Goal: Information Seeking & Learning: Check status

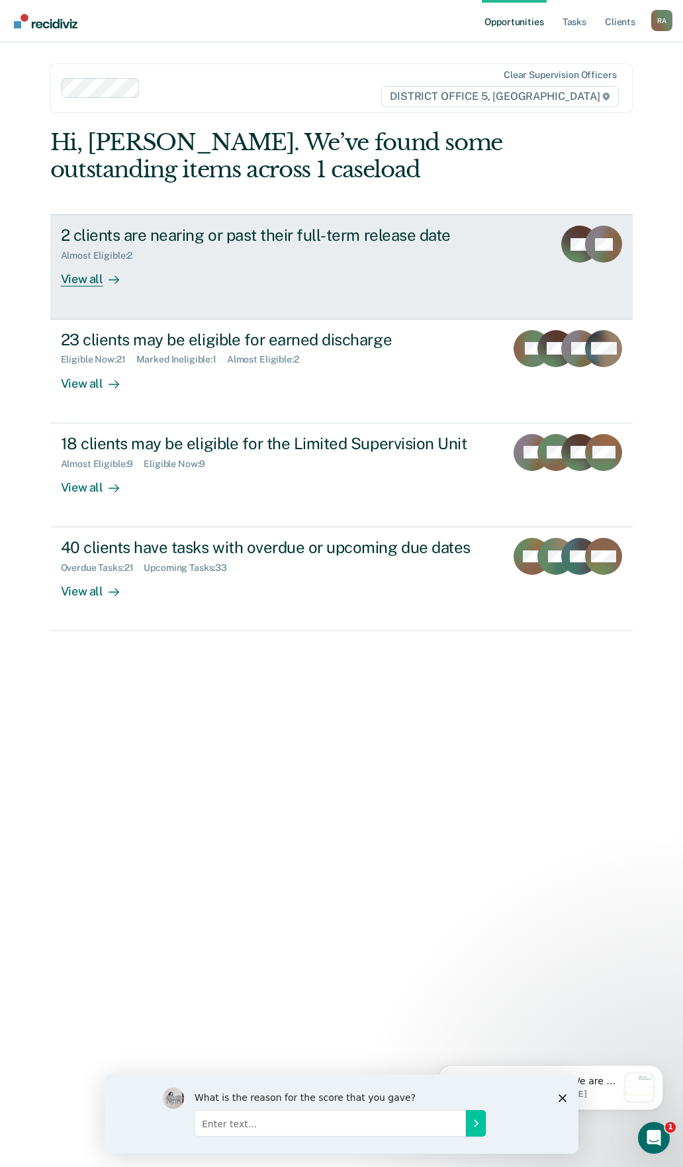
click at [244, 233] on div "2 clients are nearing or past their full-term release date" at bounding box center [293, 235] width 464 height 19
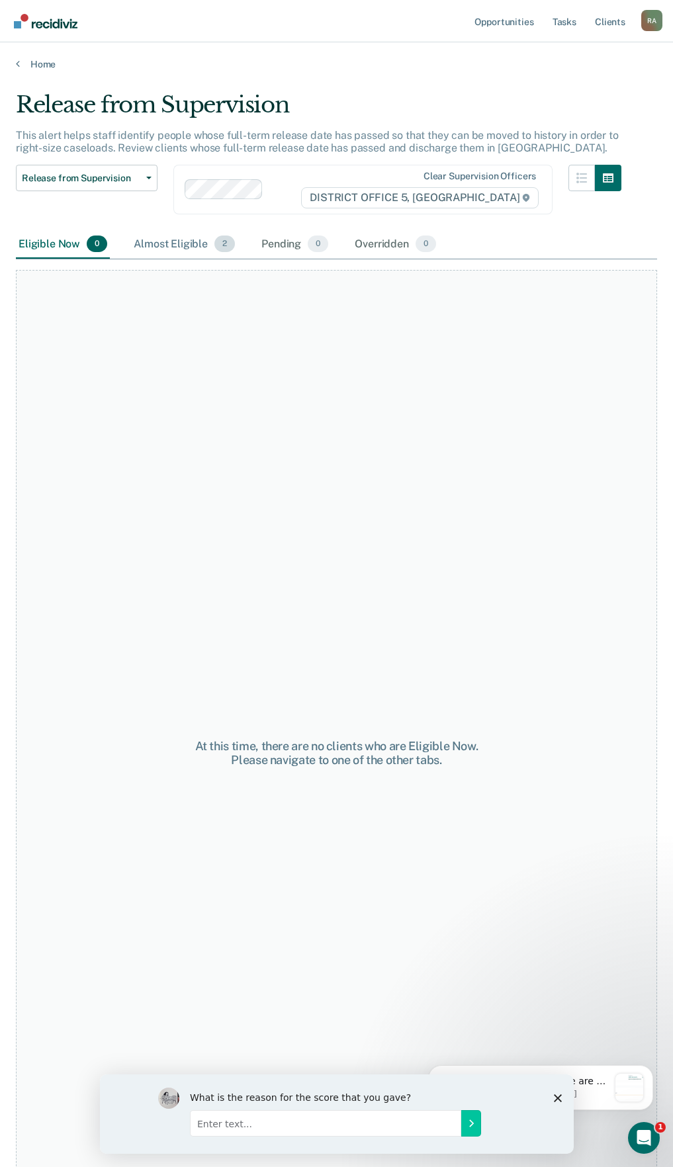
click at [155, 237] on div "Almost Eligible 2" at bounding box center [184, 244] width 107 height 29
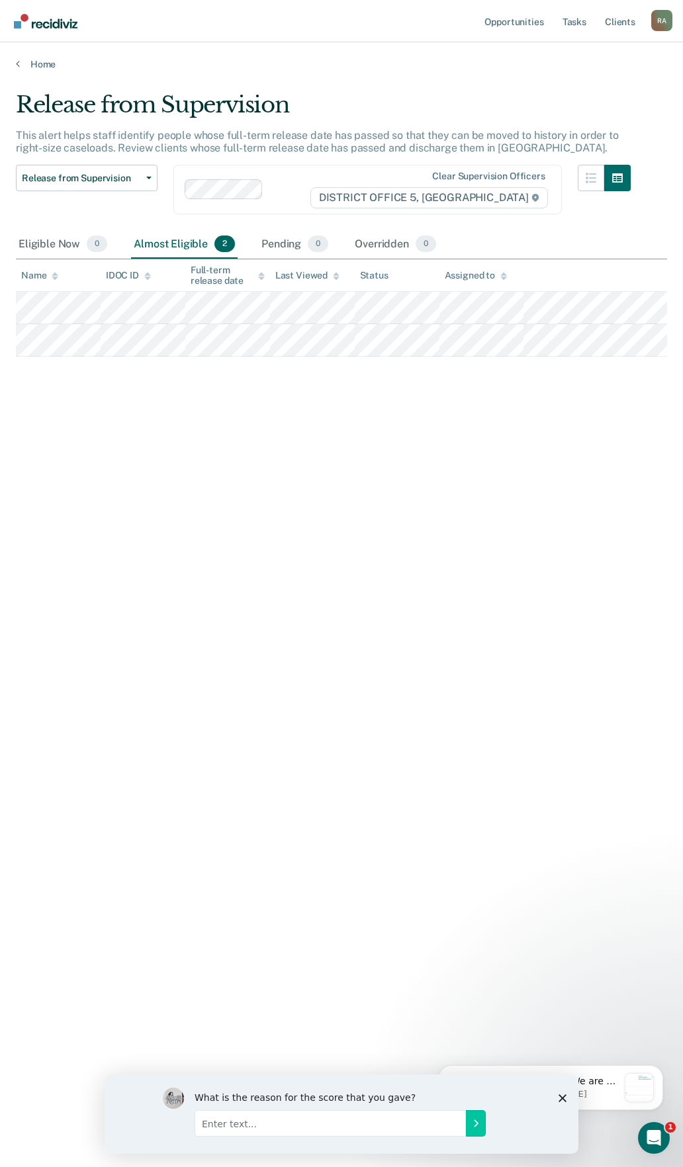
click at [585, 230] on div at bounding box center [603, 197] width 53 height 65
click at [564, 13] on link "Tasks" at bounding box center [574, 21] width 29 height 42
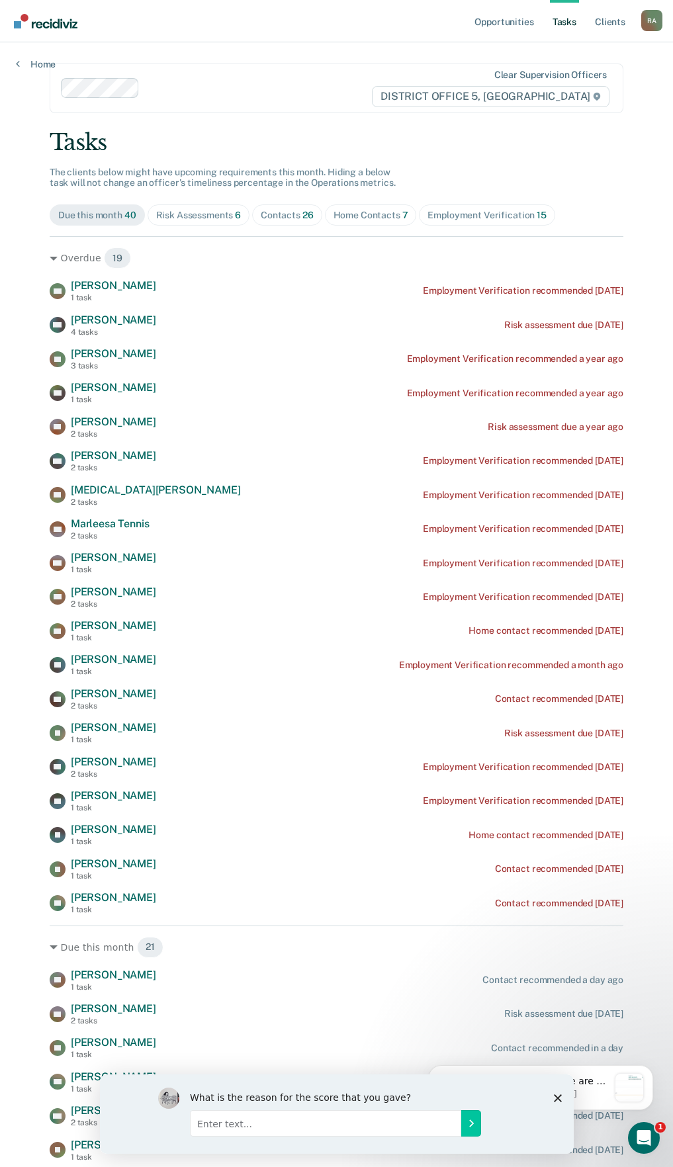
click at [341, 215] on div "Home Contacts 7" at bounding box center [370, 215] width 75 height 11
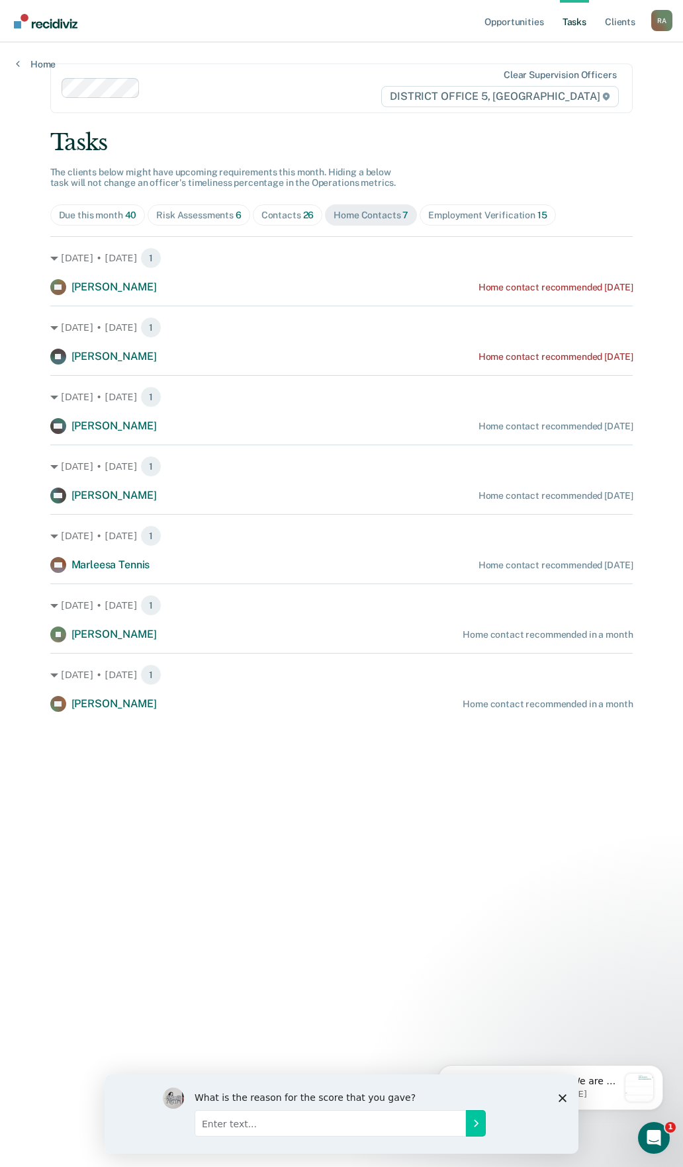
click at [269, 216] on div "Contacts 26" at bounding box center [287, 215] width 53 height 11
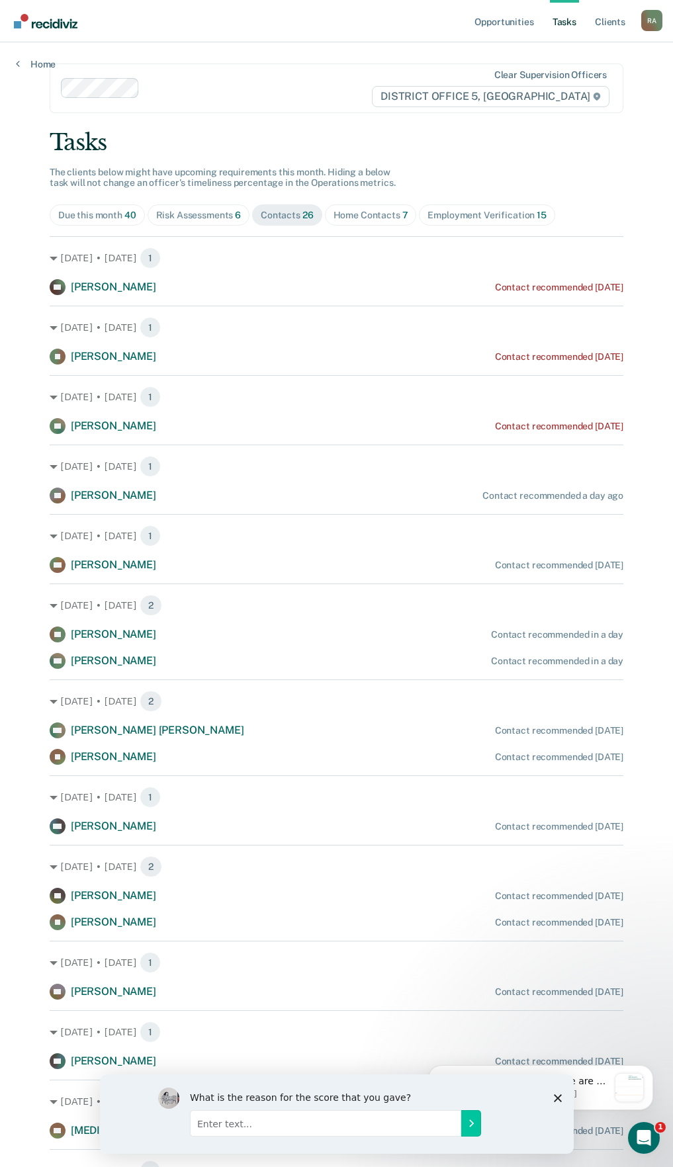
click at [204, 216] on div "Risk Assessments 6" at bounding box center [198, 215] width 85 height 11
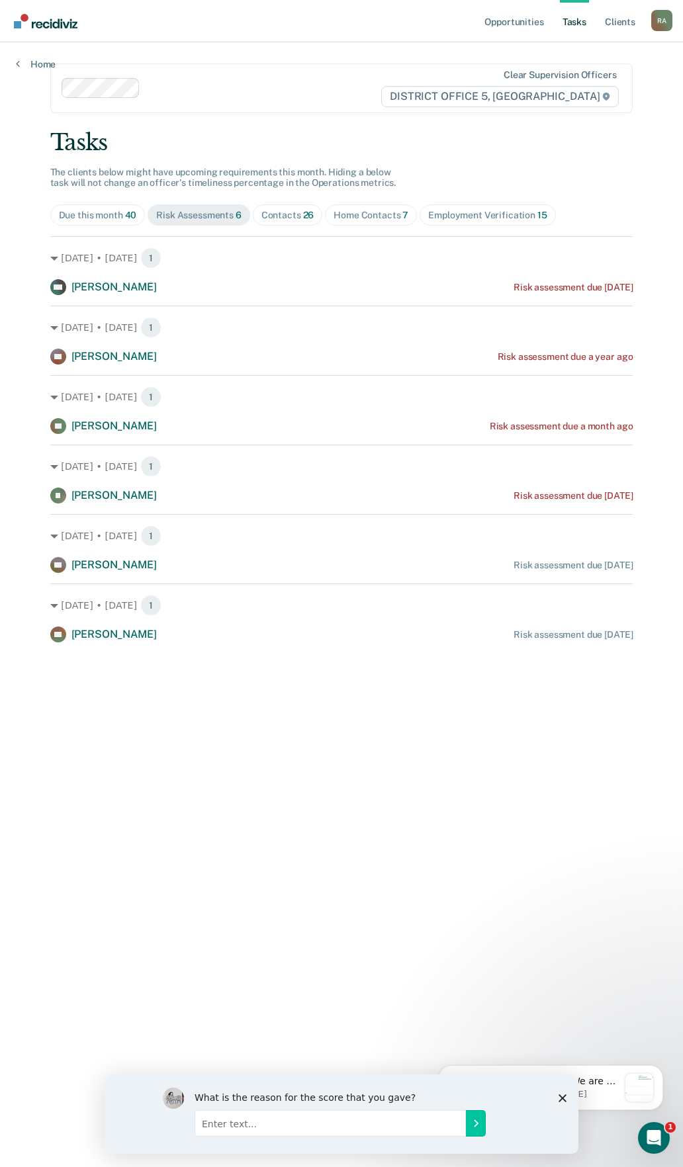
click at [284, 216] on div "Contacts 26" at bounding box center [287, 215] width 53 height 11
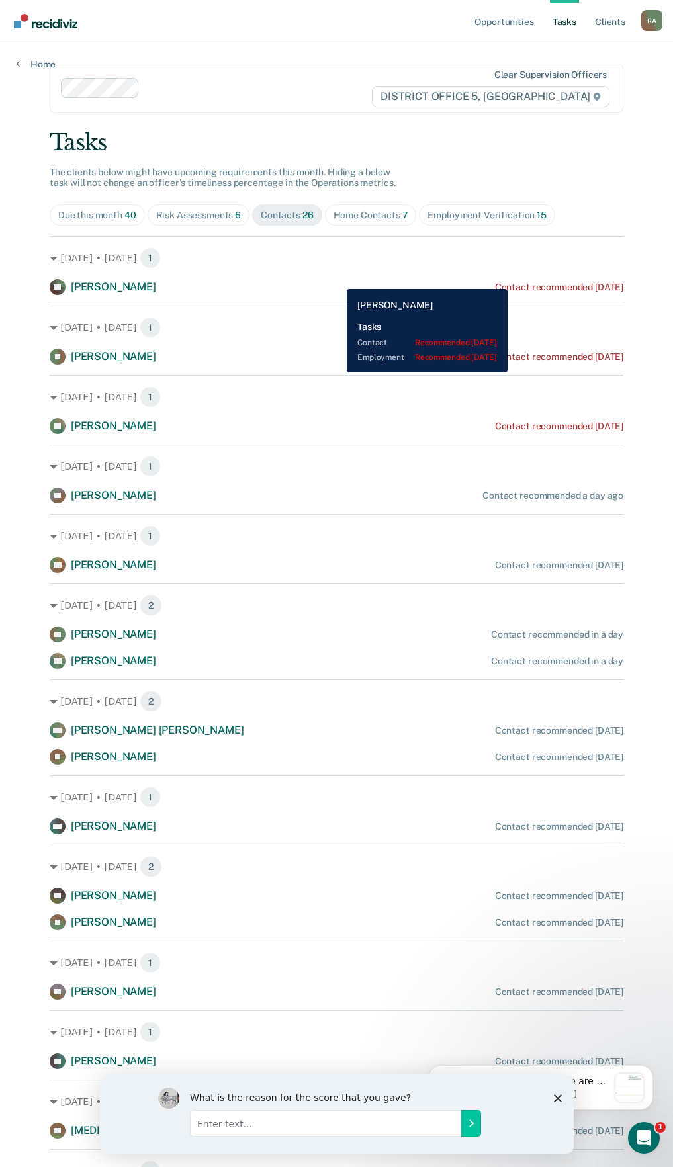
click at [527, 279] on div "DA [PERSON_NAME] Contact recommended [DATE]" at bounding box center [337, 287] width 574 height 16
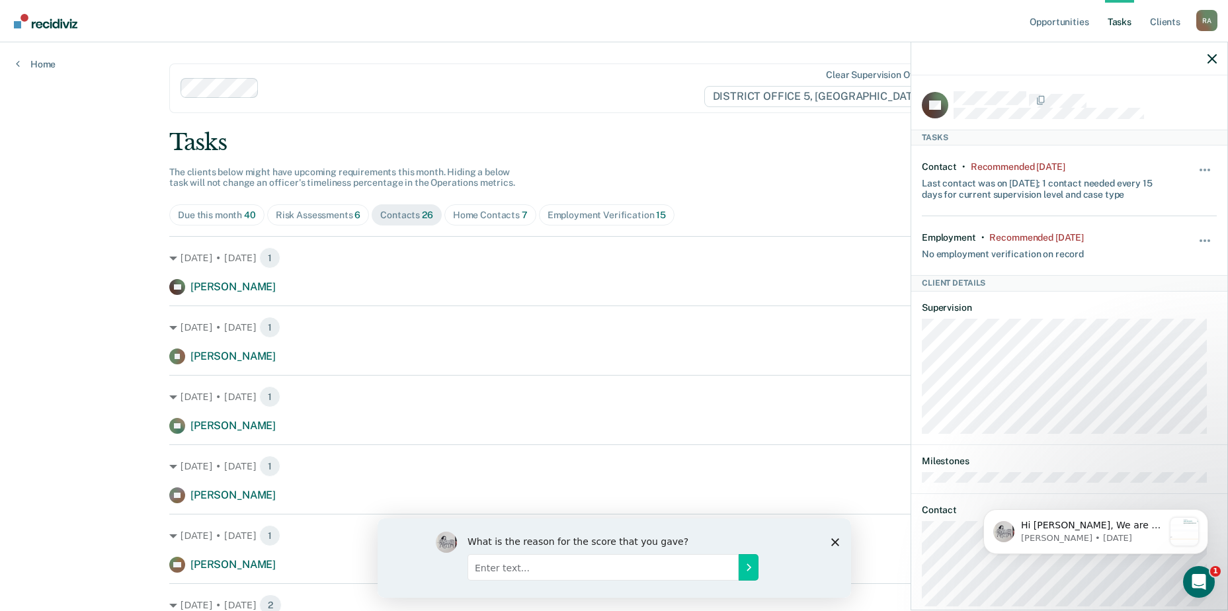
click at [682, 51] on div at bounding box center [1070, 58] width 316 height 33
click at [682, 65] on div at bounding box center [1070, 58] width 316 height 33
click at [682, 60] on icon "button" at bounding box center [1212, 58] width 9 height 9
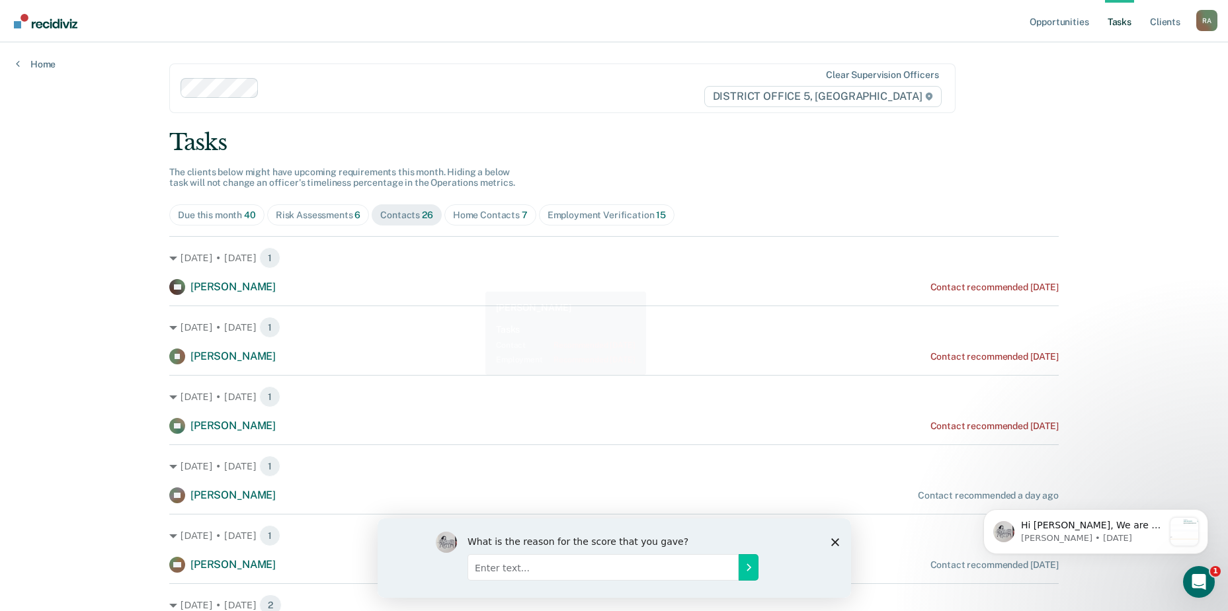
click at [353, 275] on div "[DATE] • [DATE] 1 DA [PERSON_NAME] Contact recommended [DATE]" at bounding box center [614, 265] width 890 height 59
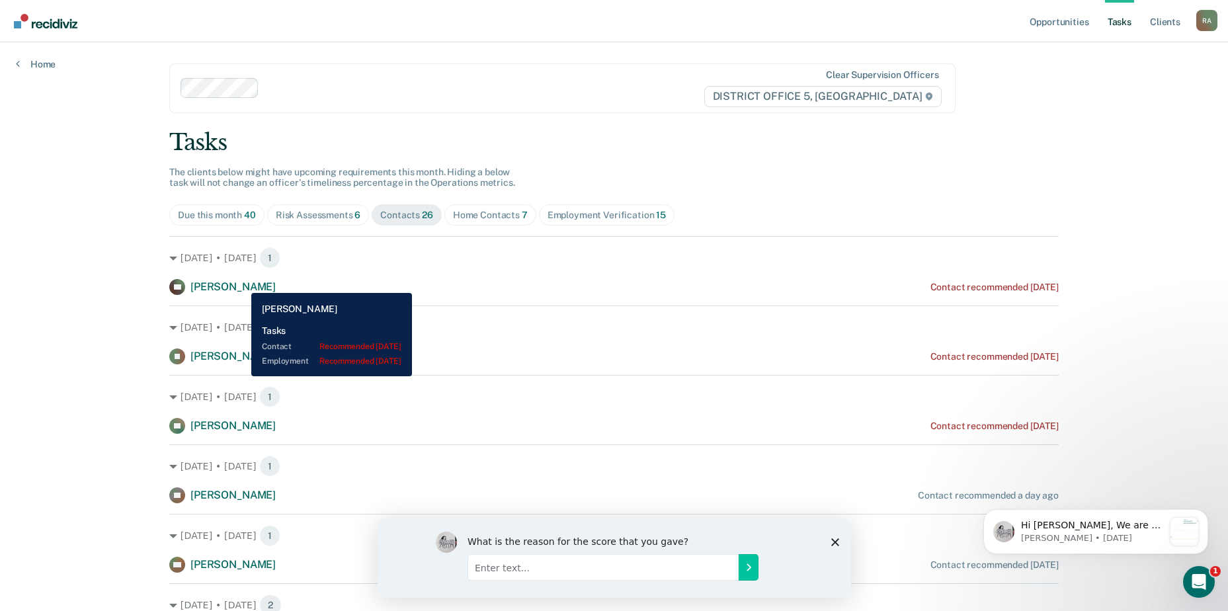
click at [240, 283] on span "[PERSON_NAME]" at bounding box center [233, 286] width 85 height 13
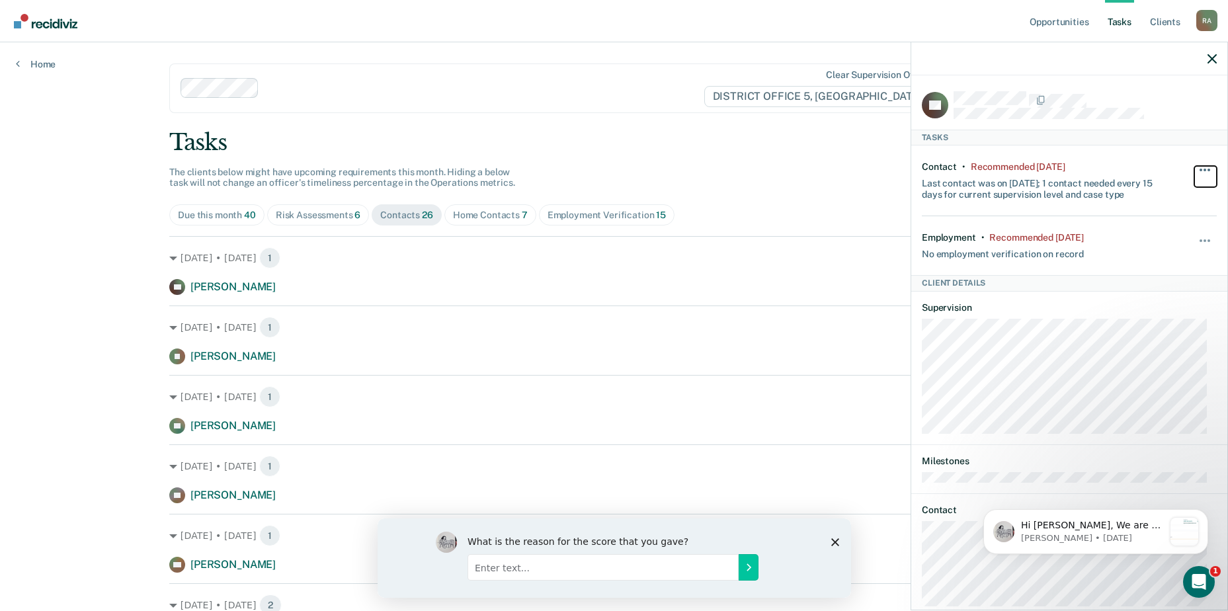
click at [682, 167] on button "button" at bounding box center [1206, 176] width 22 height 21
click at [682, 239] on span "button" at bounding box center [1209, 240] width 3 height 3
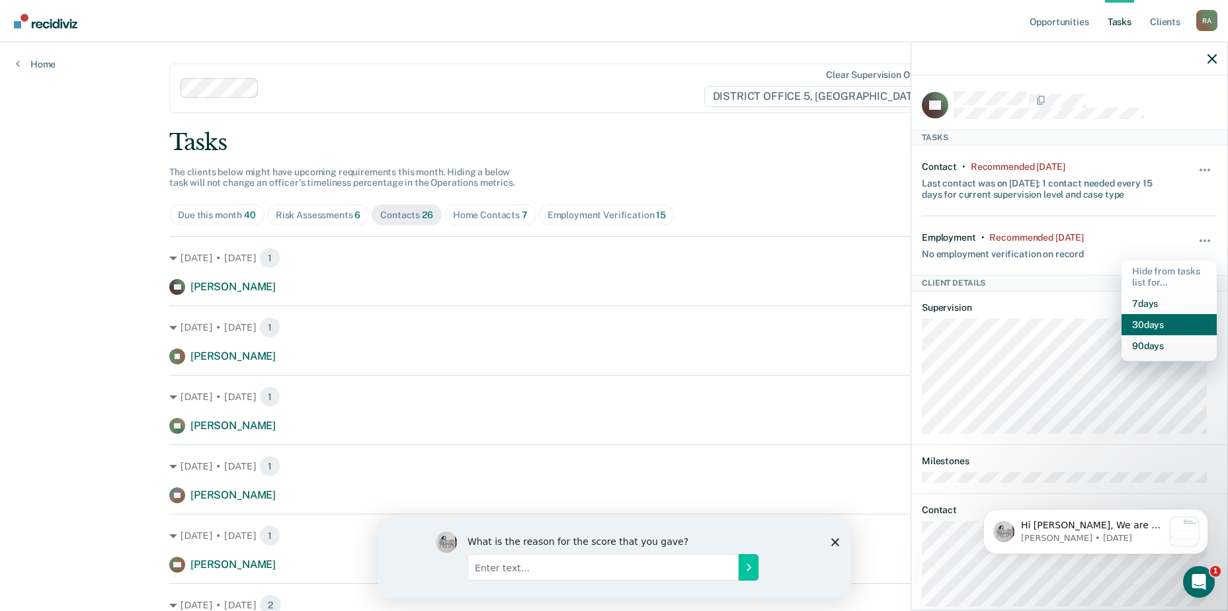
click at [682, 323] on button "30 days" at bounding box center [1169, 324] width 95 height 21
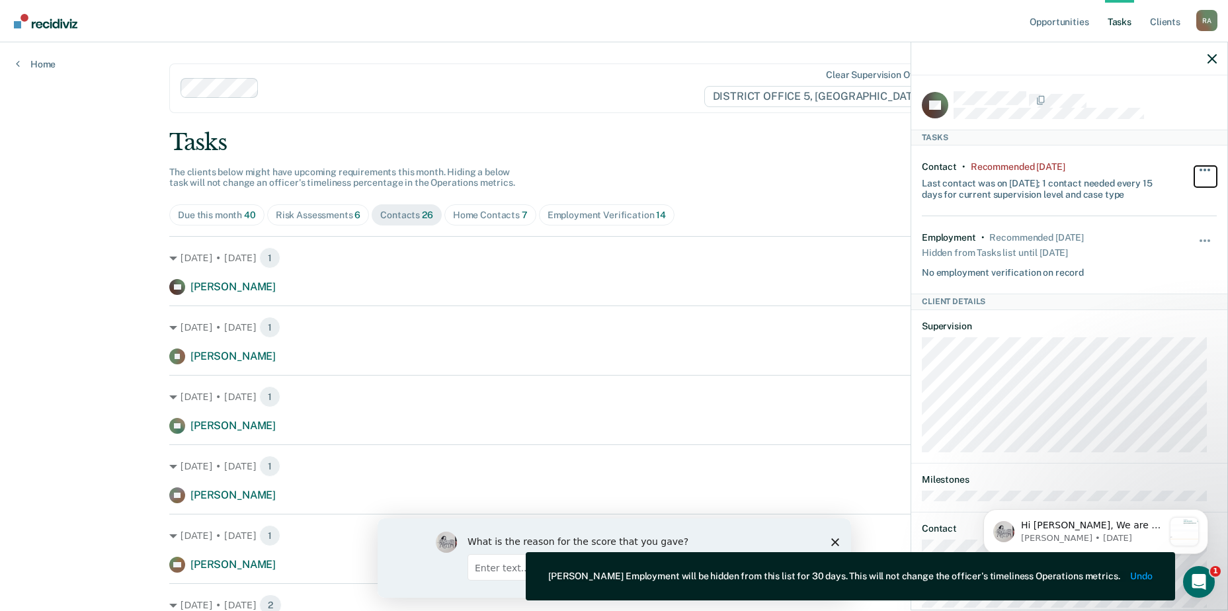
click at [682, 171] on button "button" at bounding box center [1206, 176] width 22 height 21
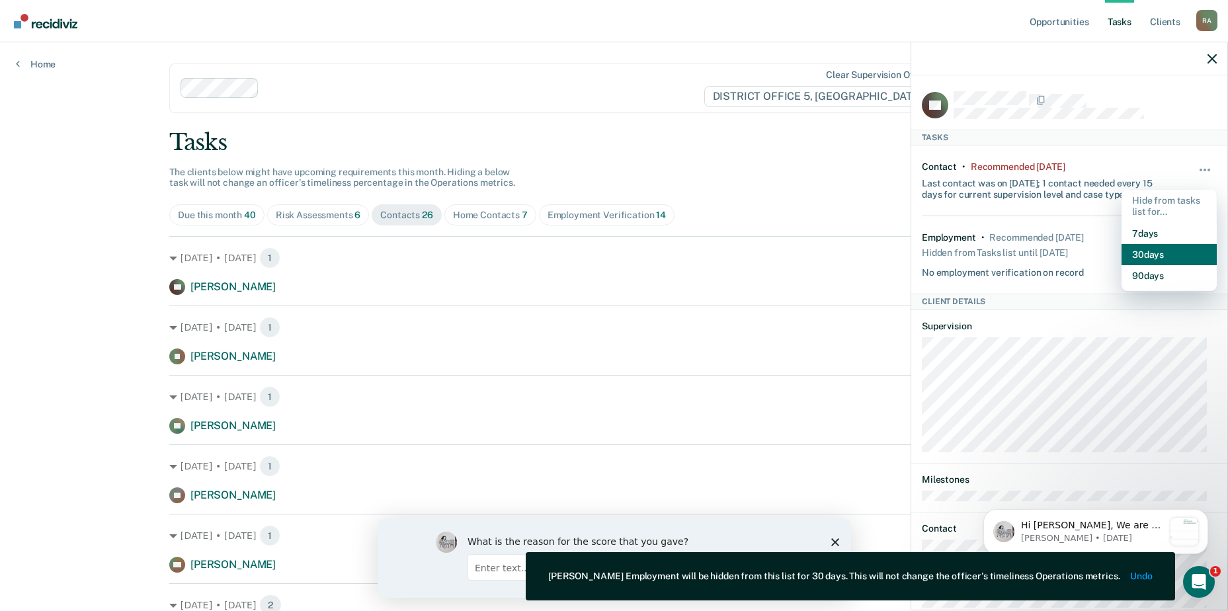
click at [682, 252] on button "30 days" at bounding box center [1169, 254] width 95 height 21
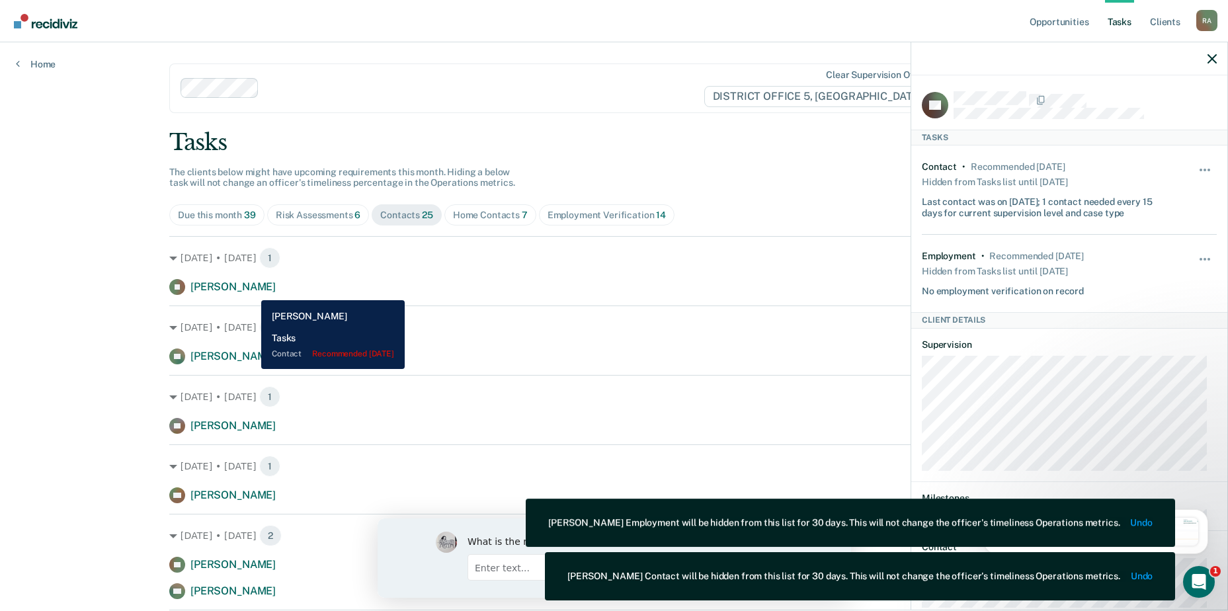
click at [251, 290] on span "[PERSON_NAME]" at bounding box center [233, 286] width 85 height 13
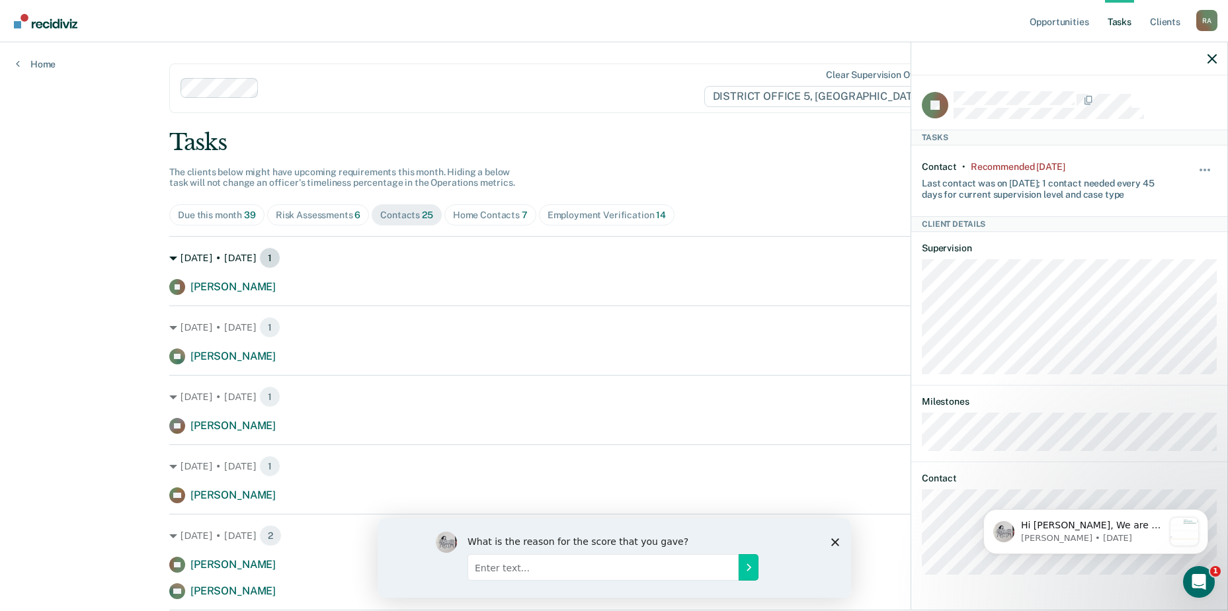
click at [345, 254] on div "[DATE] • [DATE] 1" at bounding box center [614, 257] width 890 height 21
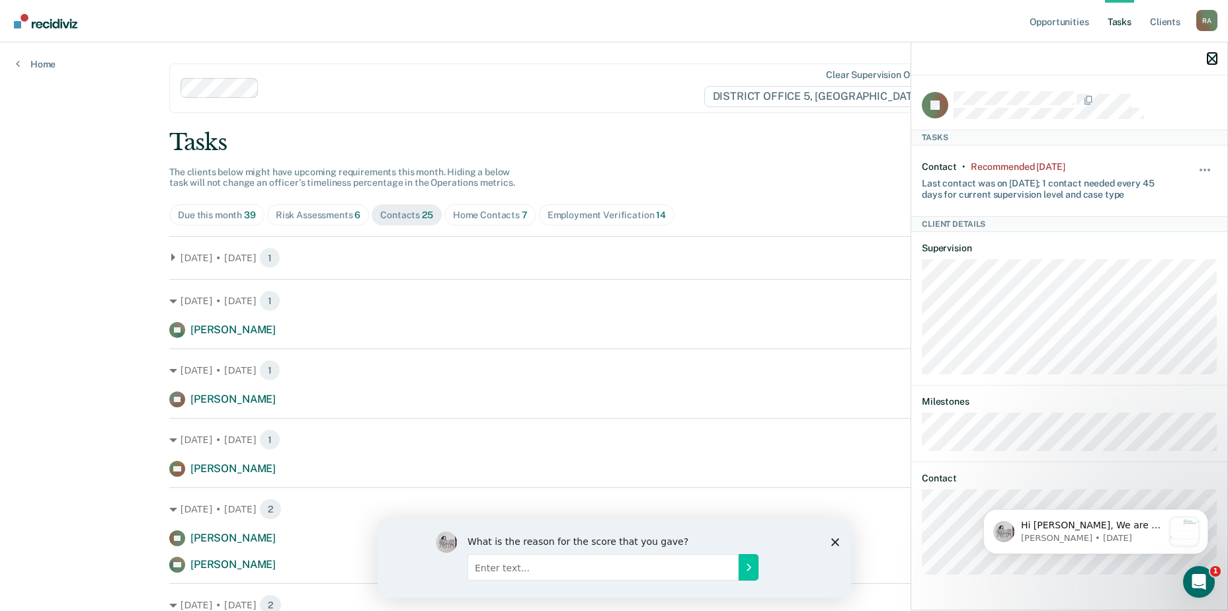
click at [682, 56] on icon "button" at bounding box center [1212, 58] width 9 height 9
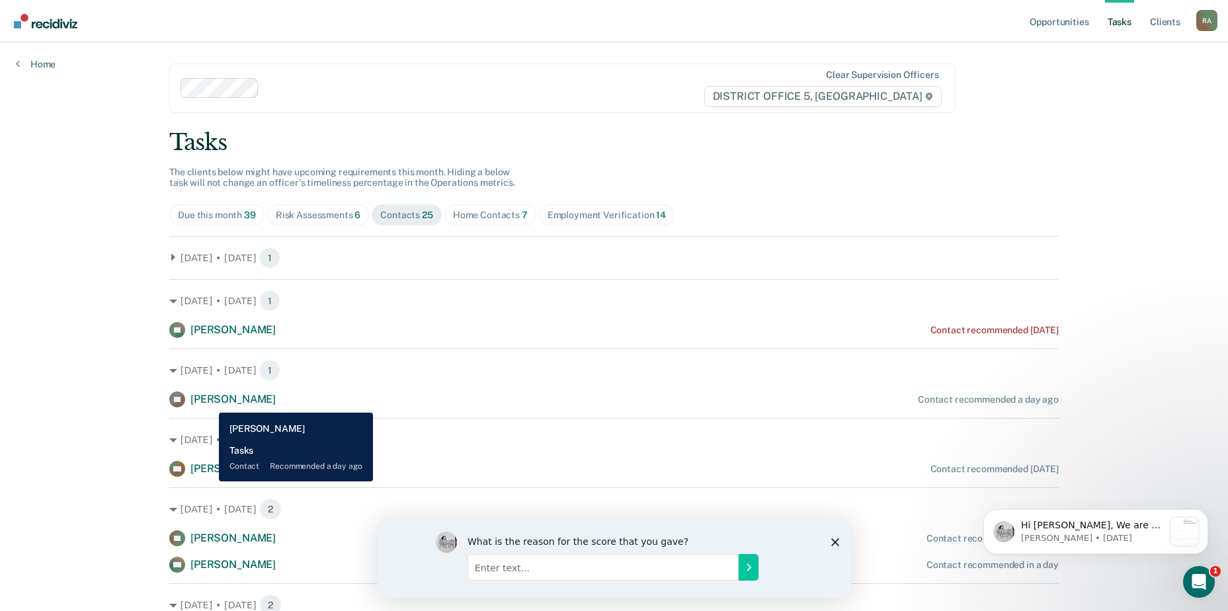
click at [208, 403] on span "[PERSON_NAME]" at bounding box center [233, 399] width 85 height 13
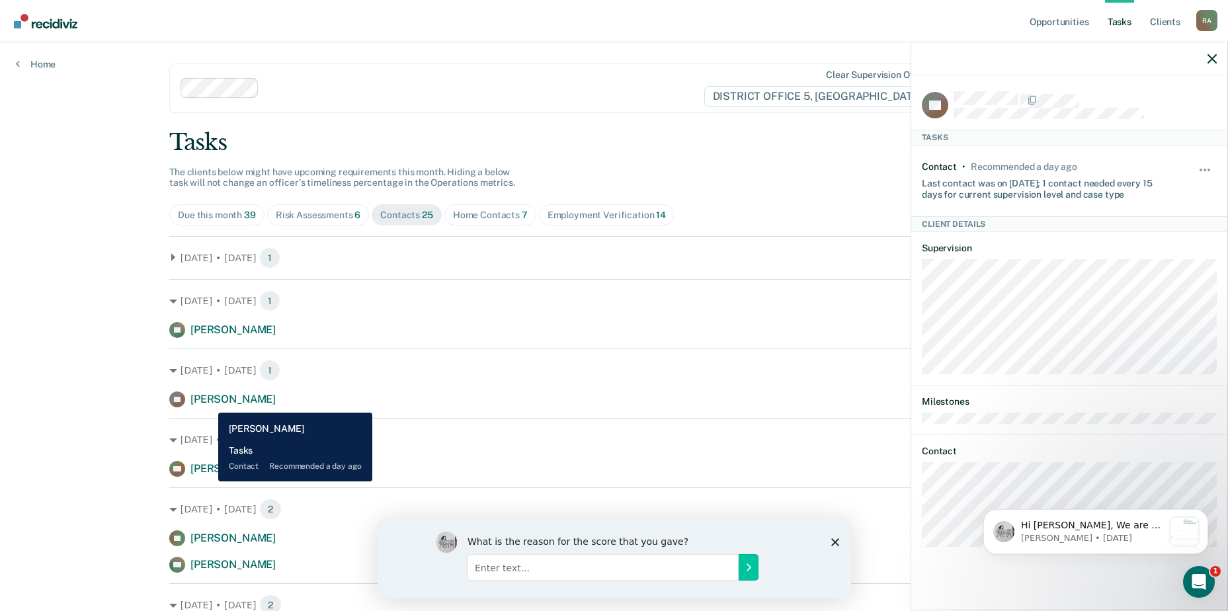
click at [208, 403] on span "[PERSON_NAME]" at bounding box center [233, 399] width 85 height 13
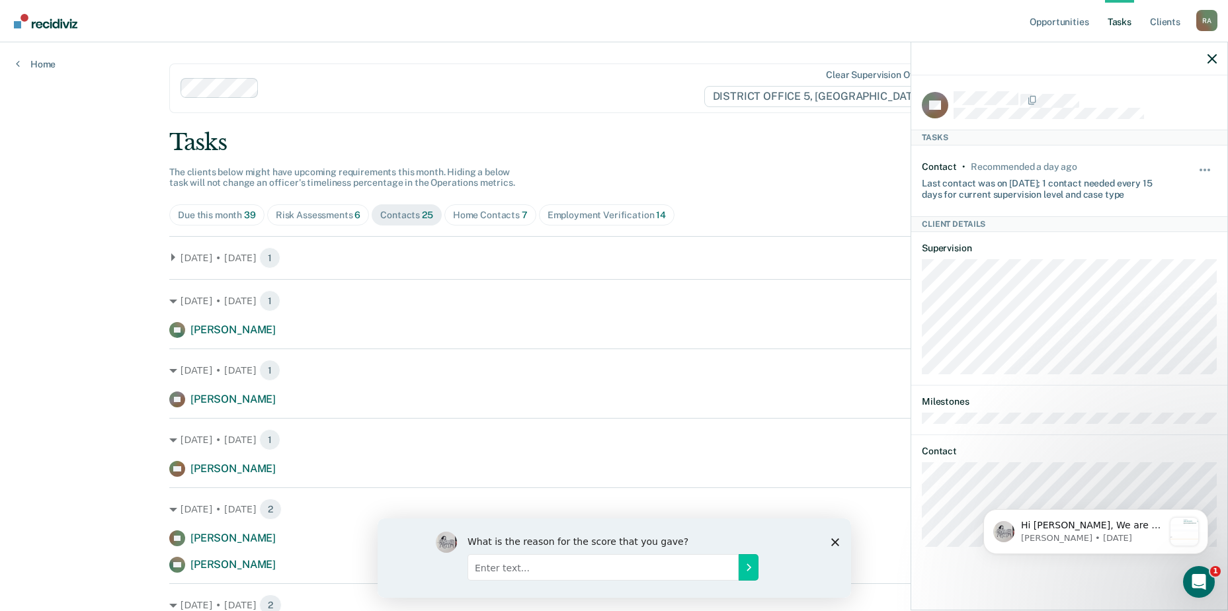
click at [483, 421] on div "[DATE] • [DATE] 1 MF [PERSON_NAME] Contact recommended [DATE]" at bounding box center [614, 447] width 890 height 59
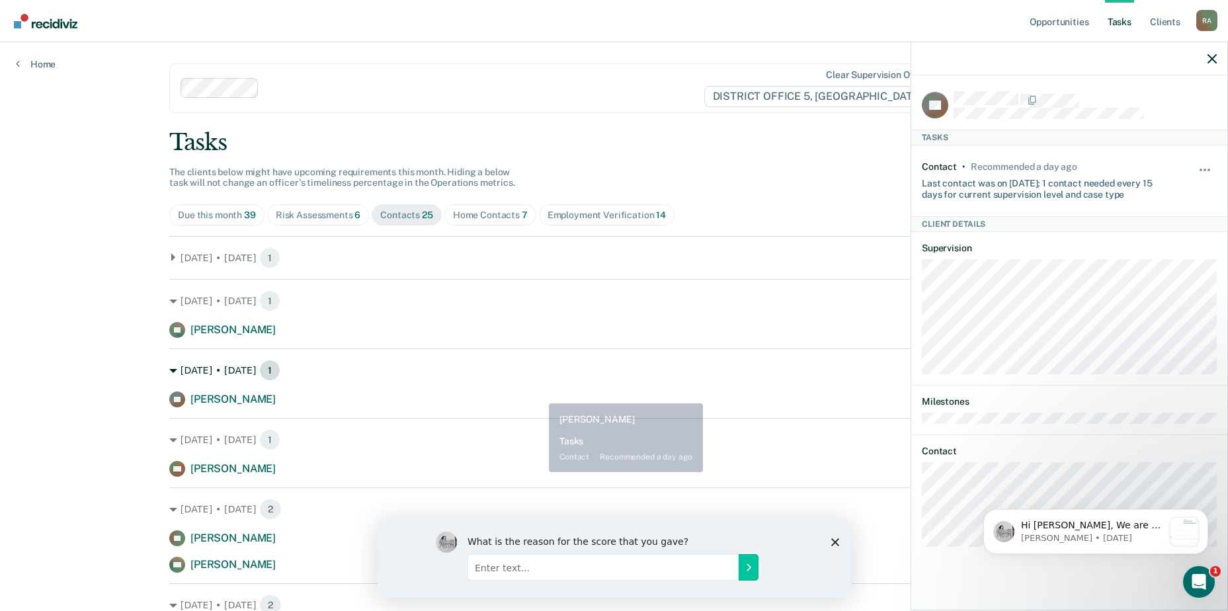
click at [626, 374] on div "[DATE] • [DATE] 1" at bounding box center [614, 370] width 890 height 21
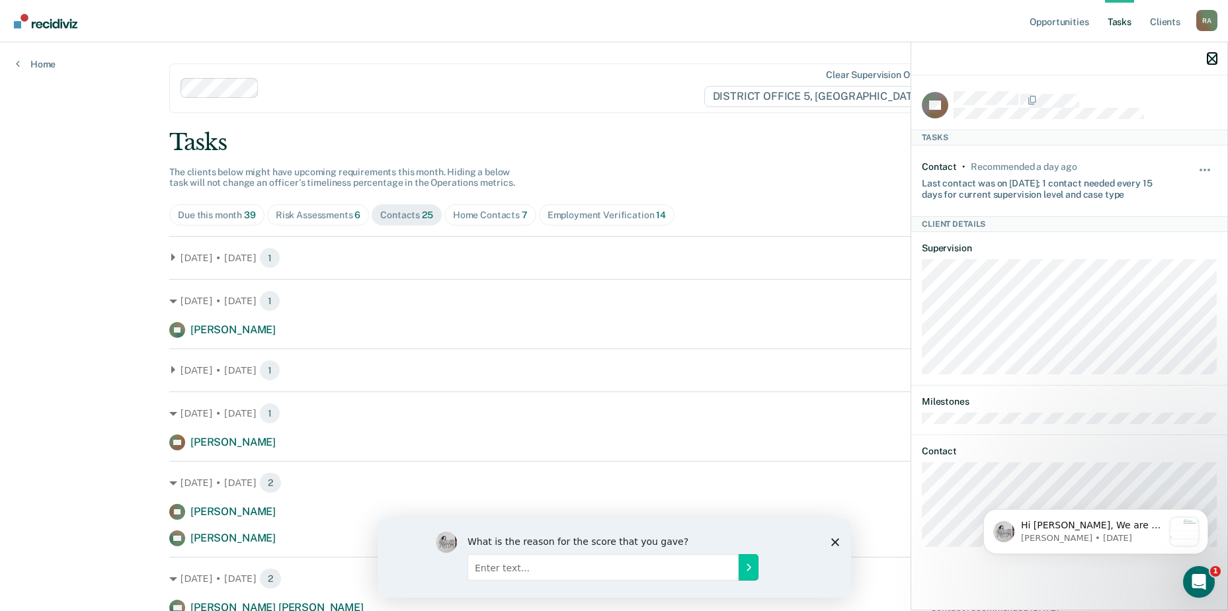
click at [682, 53] on button "button" at bounding box center [1212, 58] width 9 height 11
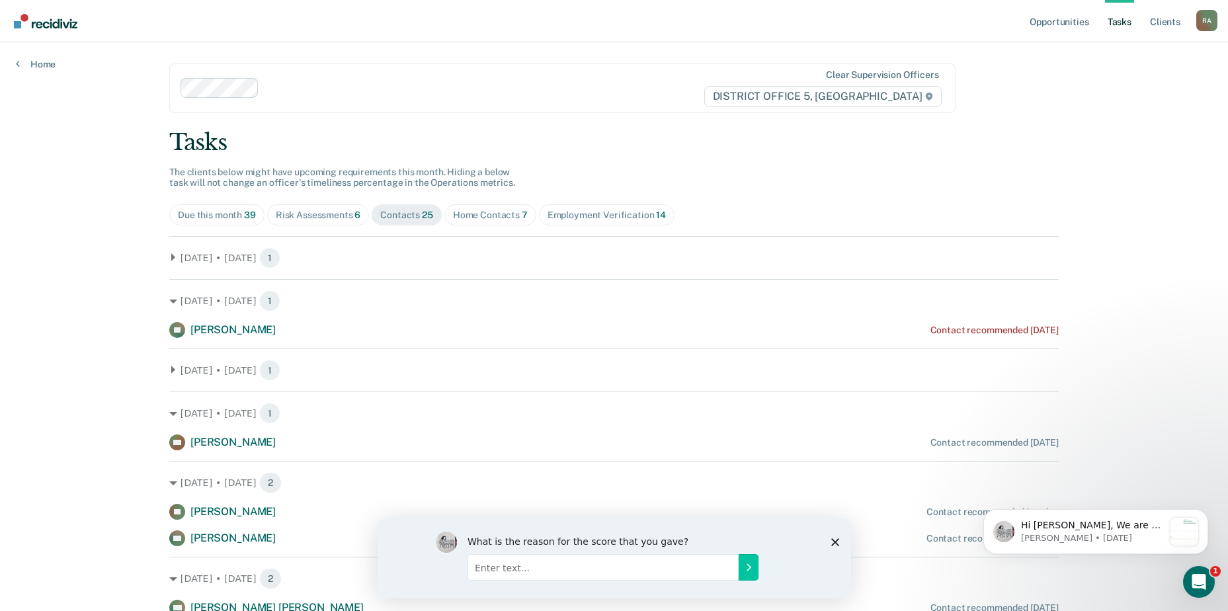
click at [171, 368] on icon at bounding box center [173, 370] width 4 height 8
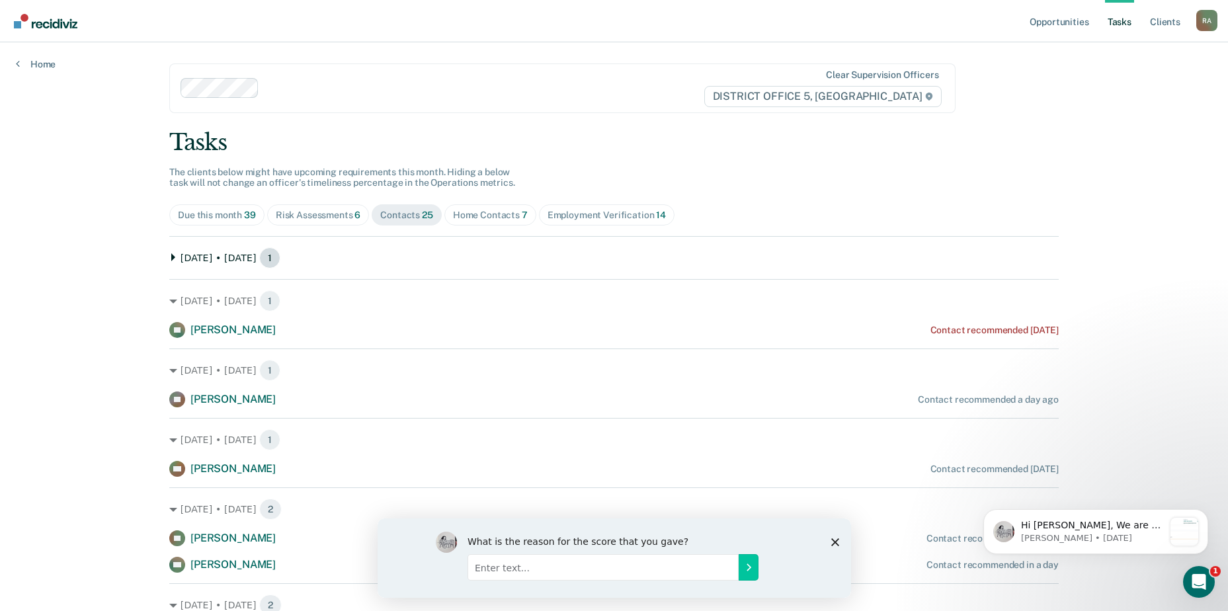
click at [169, 251] on div "[DATE] • [DATE] 1" at bounding box center [614, 257] width 890 height 21
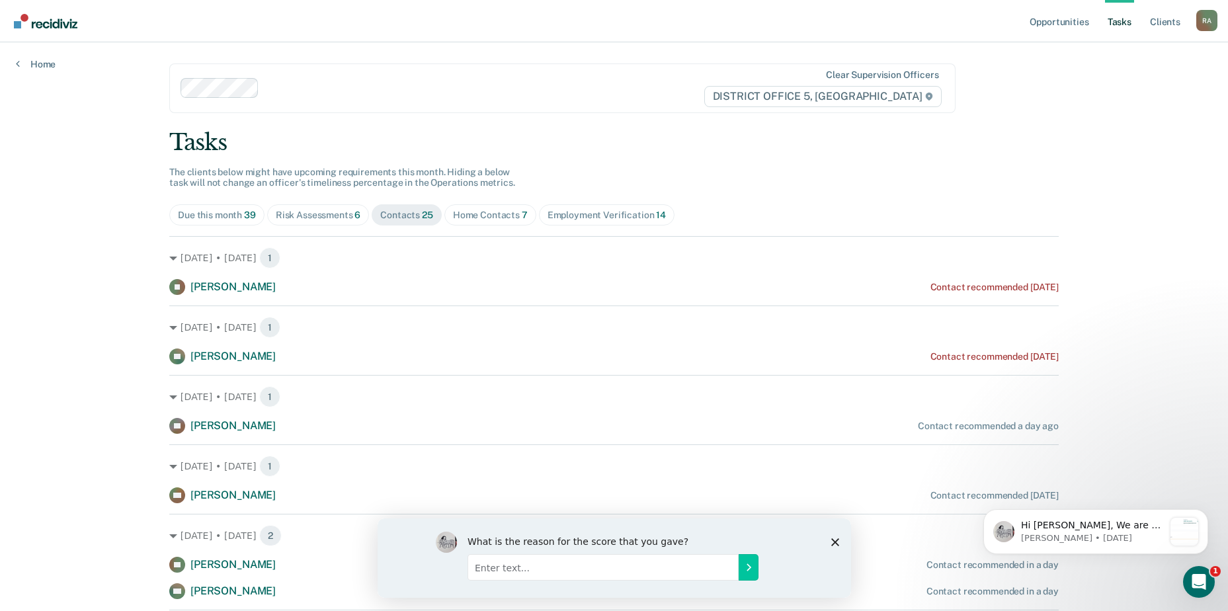
click at [301, 212] on div "Risk Assessments 6" at bounding box center [318, 215] width 85 height 11
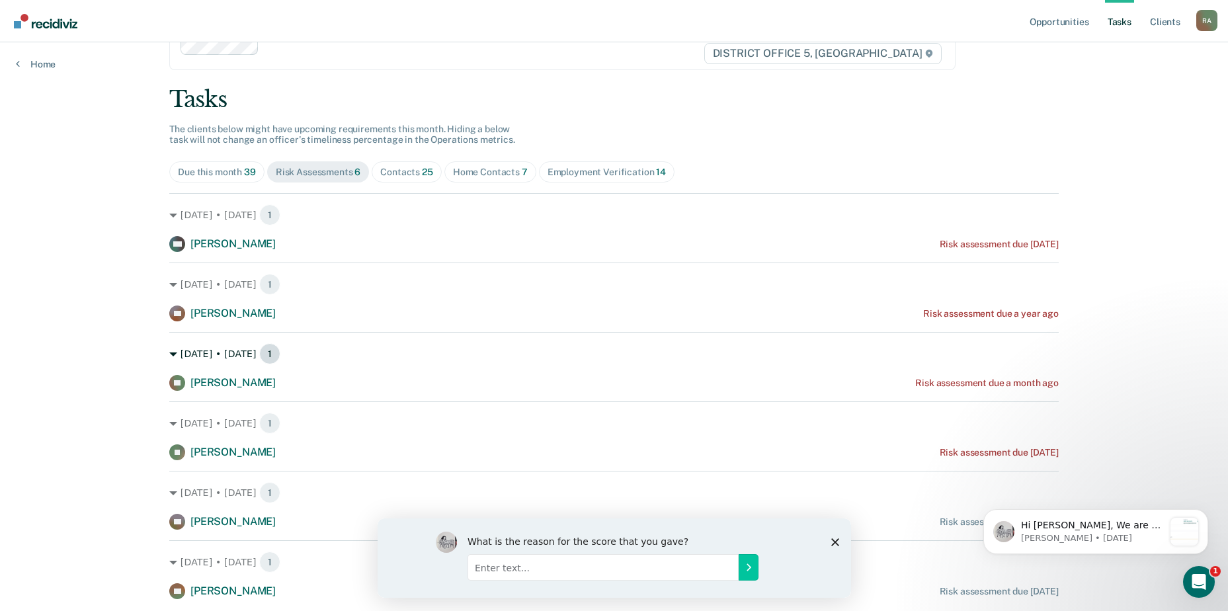
scroll to position [66, 0]
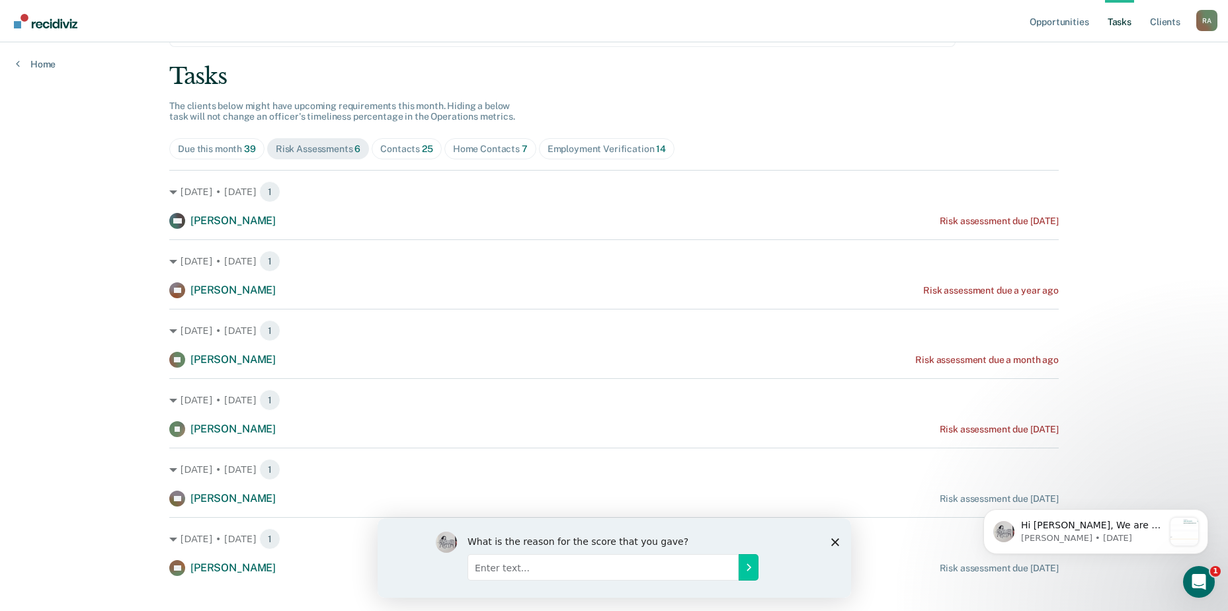
click at [209, 153] on div "Due this month 39" at bounding box center [217, 149] width 78 height 11
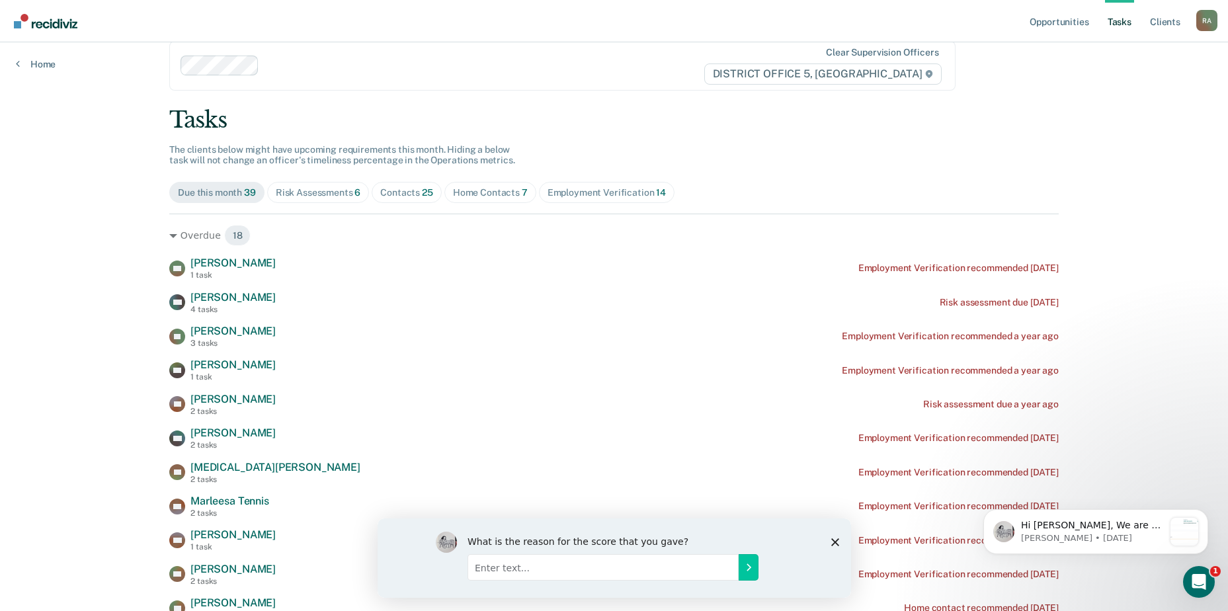
scroll to position [0, 0]
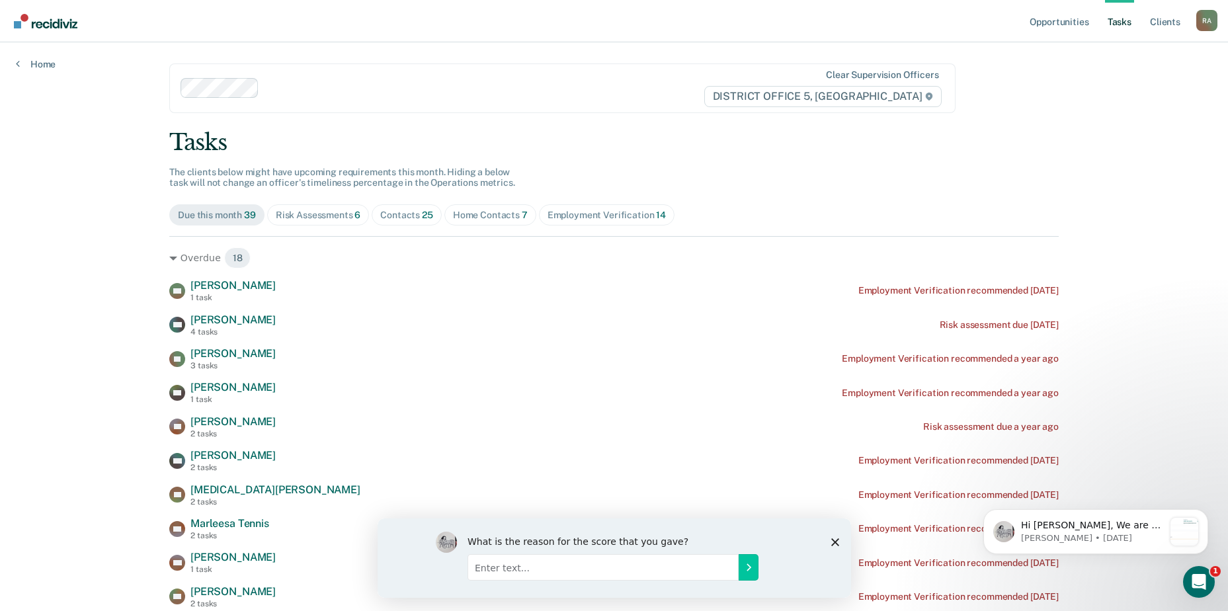
click at [682, 26] on link "Tasks" at bounding box center [1119, 21] width 29 height 42
click at [682, 17] on link "Tasks" at bounding box center [1119, 21] width 29 height 42
click at [682, 24] on link "Client s" at bounding box center [1166, 21] width 36 height 42
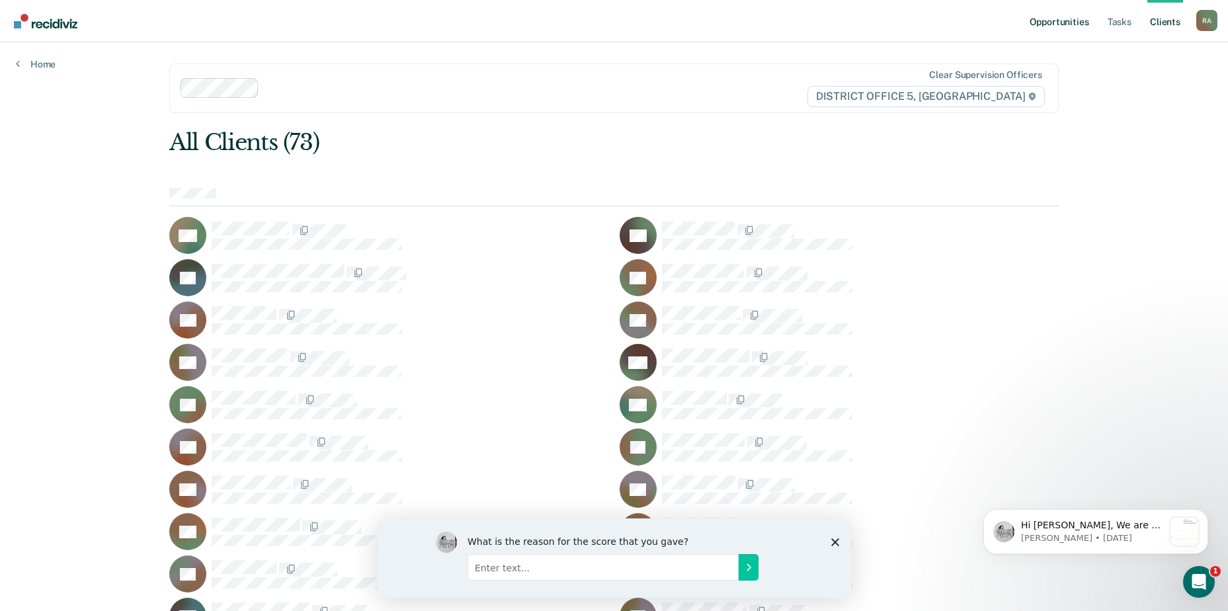
click at [682, 28] on link "Opportunities" at bounding box center [1059, 21] width 64 height 42
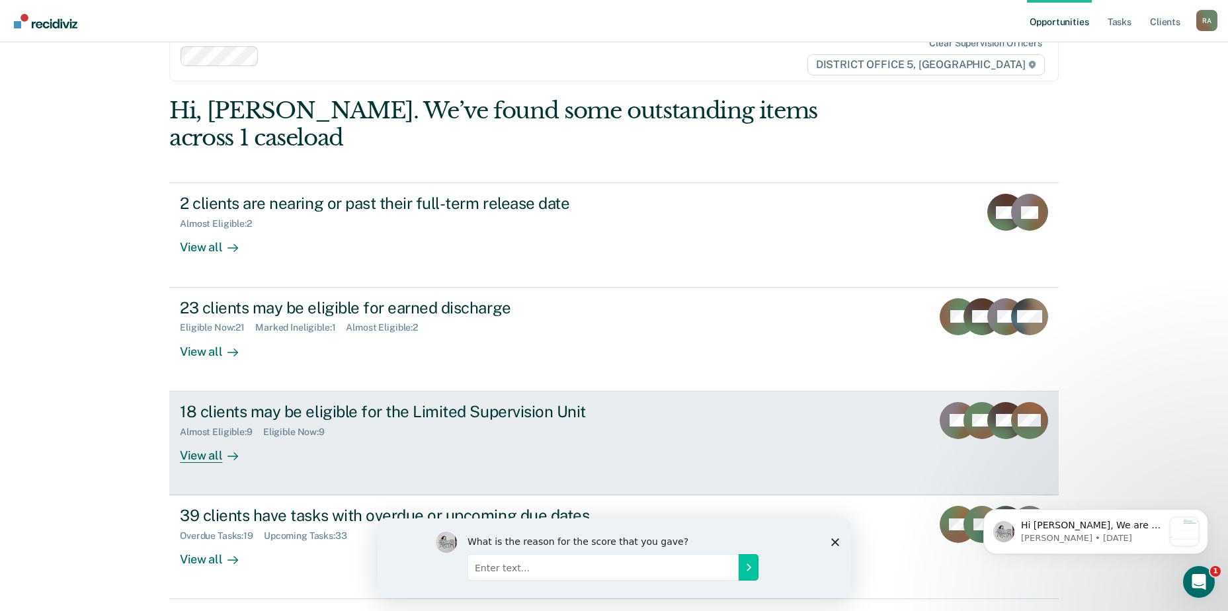
scroll to position [46, 0]
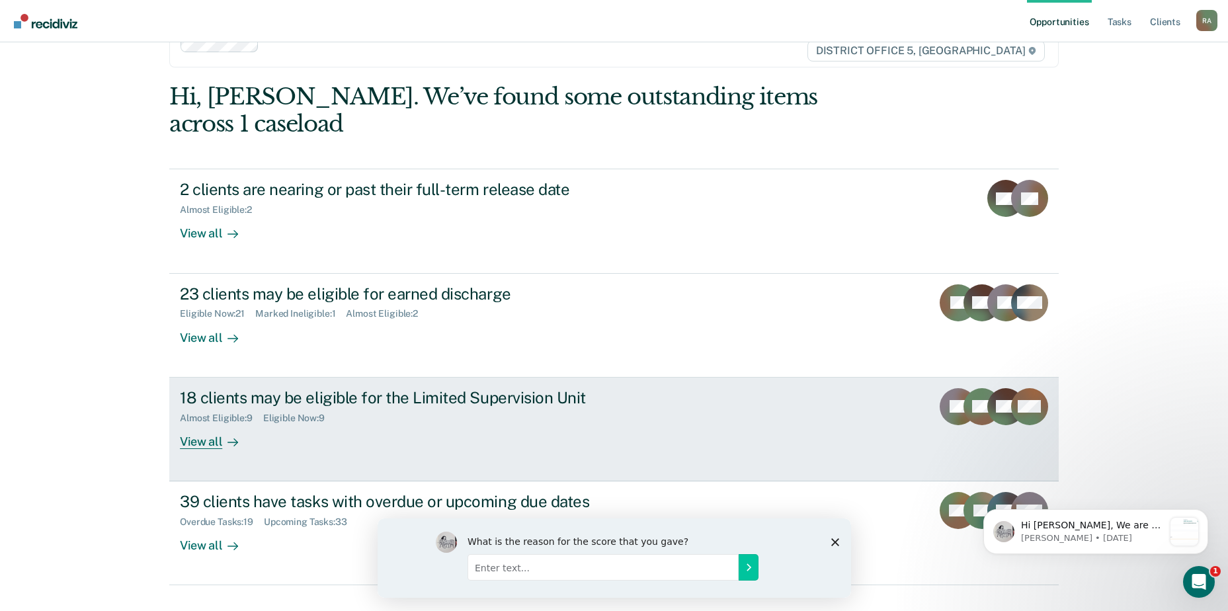
click at [356, 388] on div "18 clients may be eligible for the Limited Supervision Unit" at bounding box center [412, 397] width 464 height 19
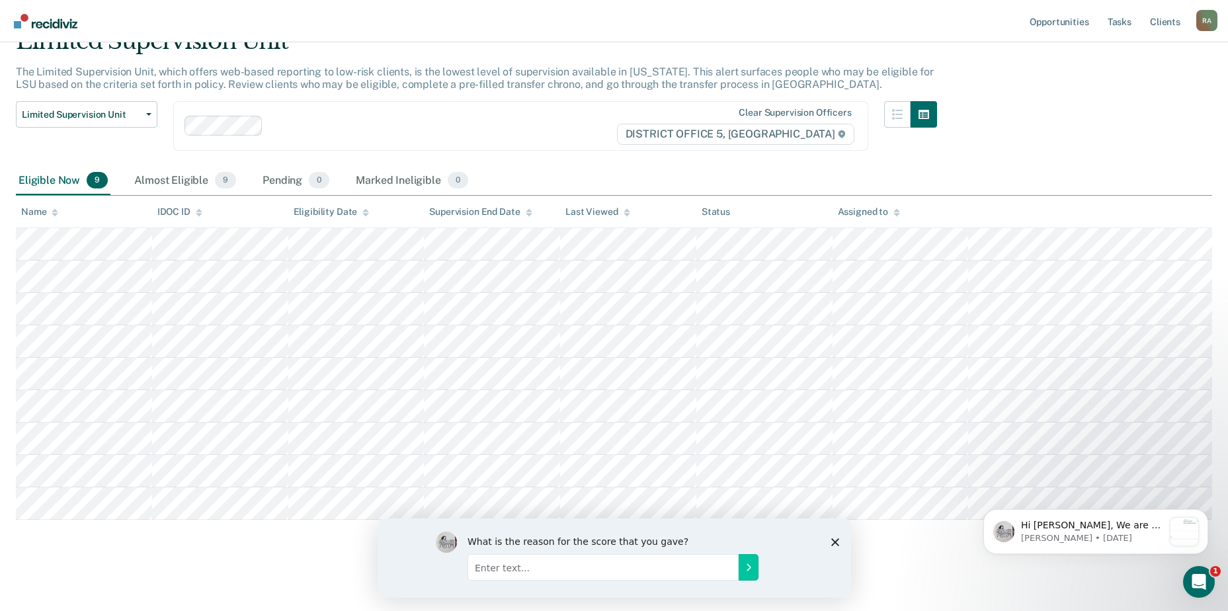
scroll to position [67, 0]
